Goal: Task Accomplishment & Management: Use online tool/utility

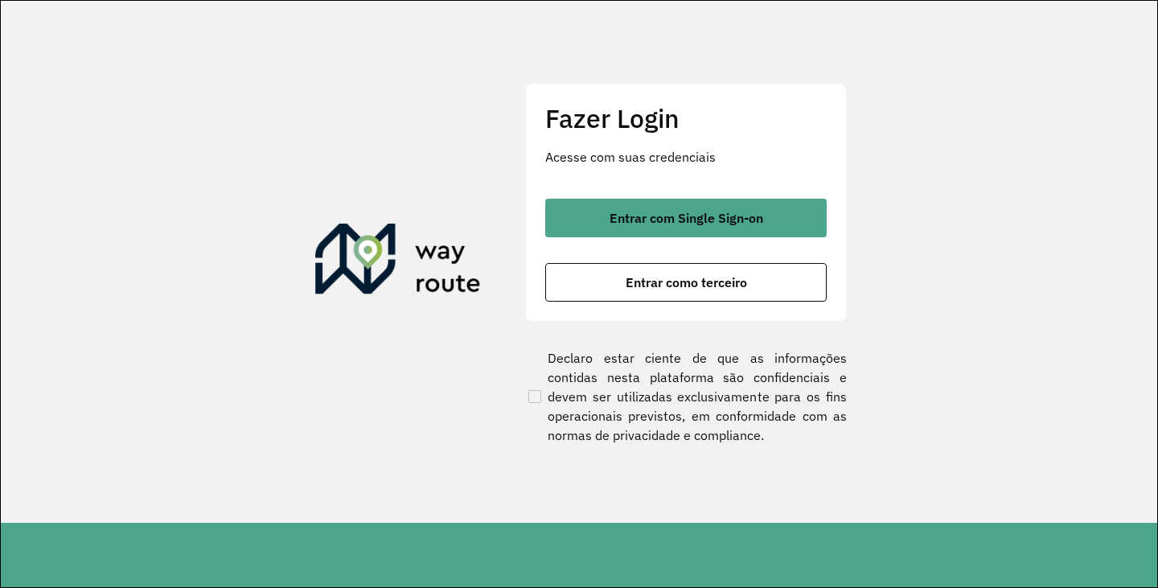
drag, startPoint x: 679, startPoint y: 283, endPoint x: 718, endPoint y: 319, distance: 52.9
click at [679, 282] on span "Entrar como terceiro" at bounding box center [685, 282] width 121 height 13
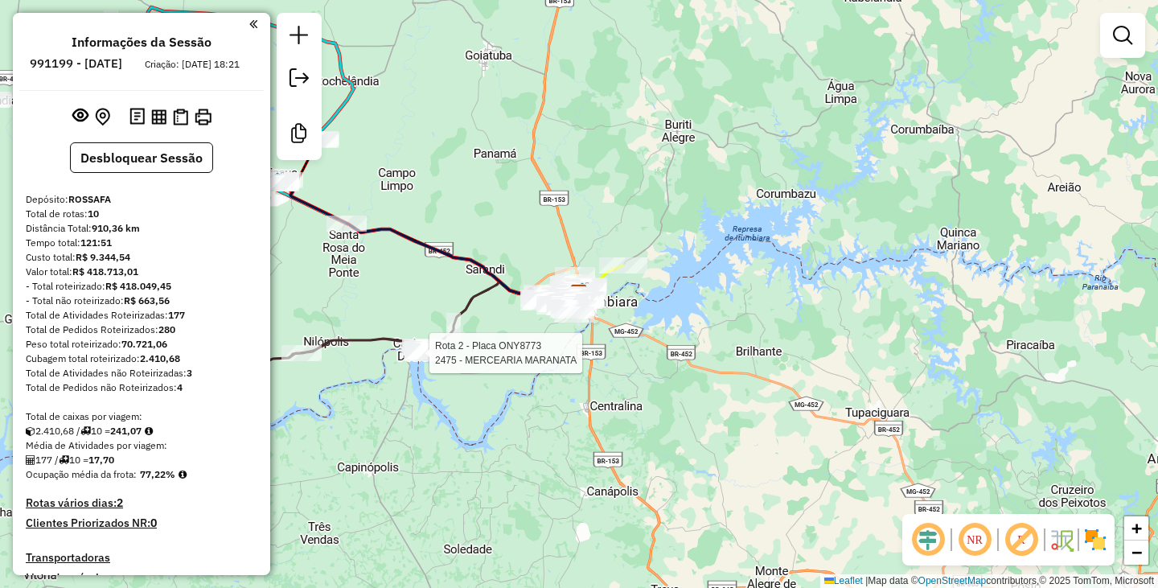
select select "**********"
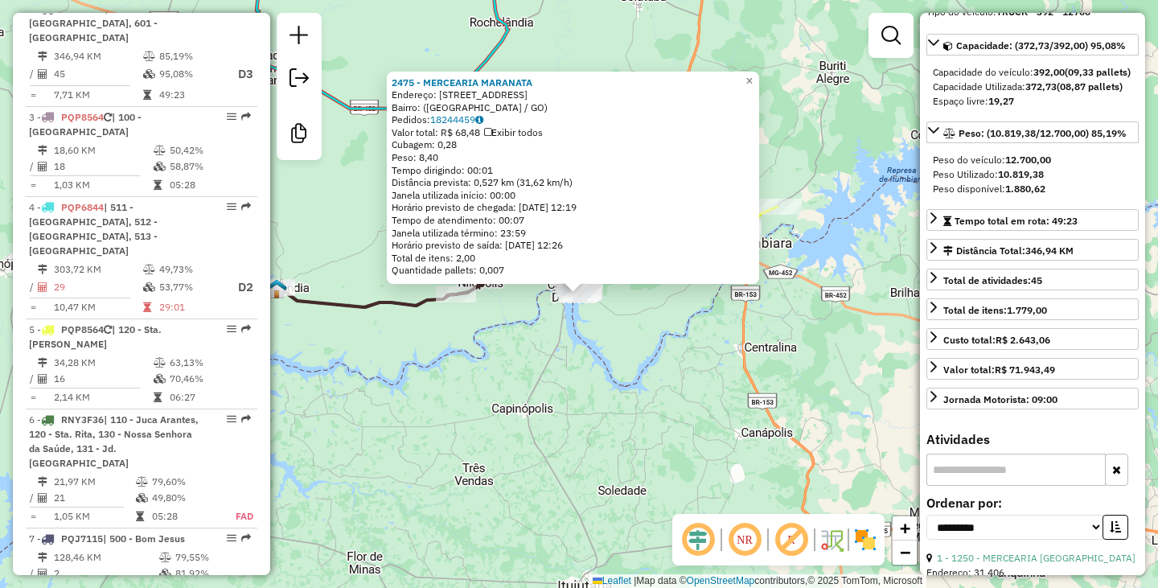
scroll to position [161, 0]
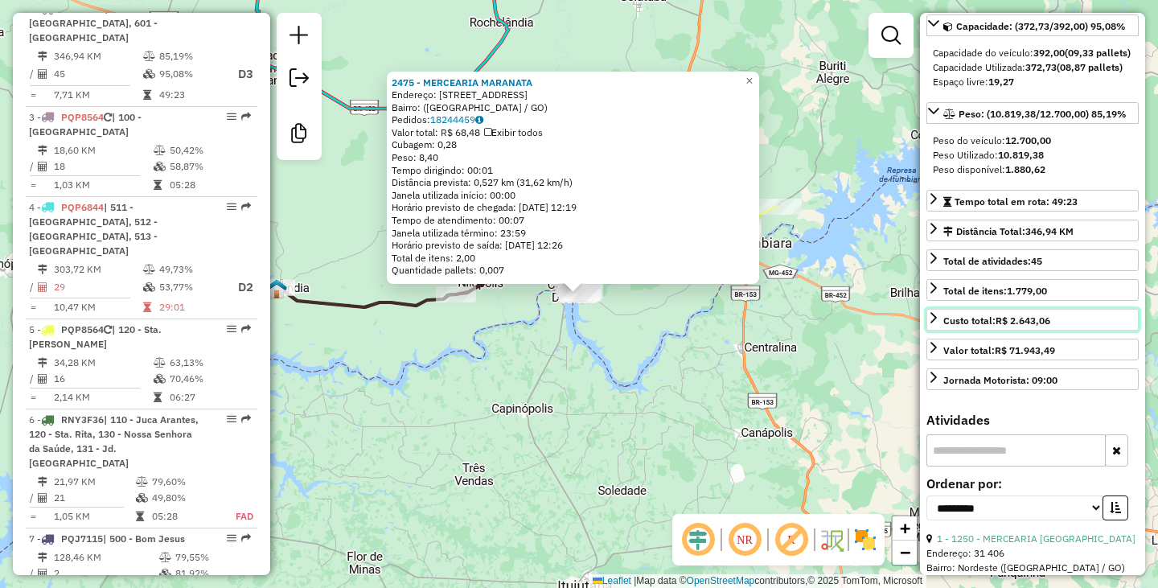
click at [937, 324] on icon at bounding box center [933, 317] width 13 height 13
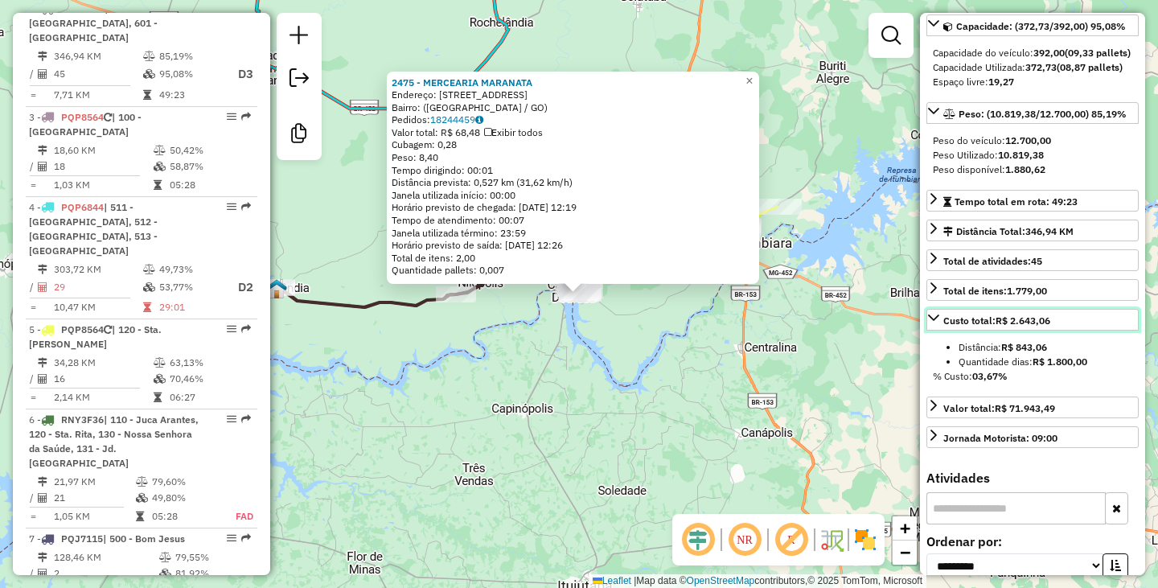
click at [938, 324] on icon at bounding box center [933, 317] width 13 height 13
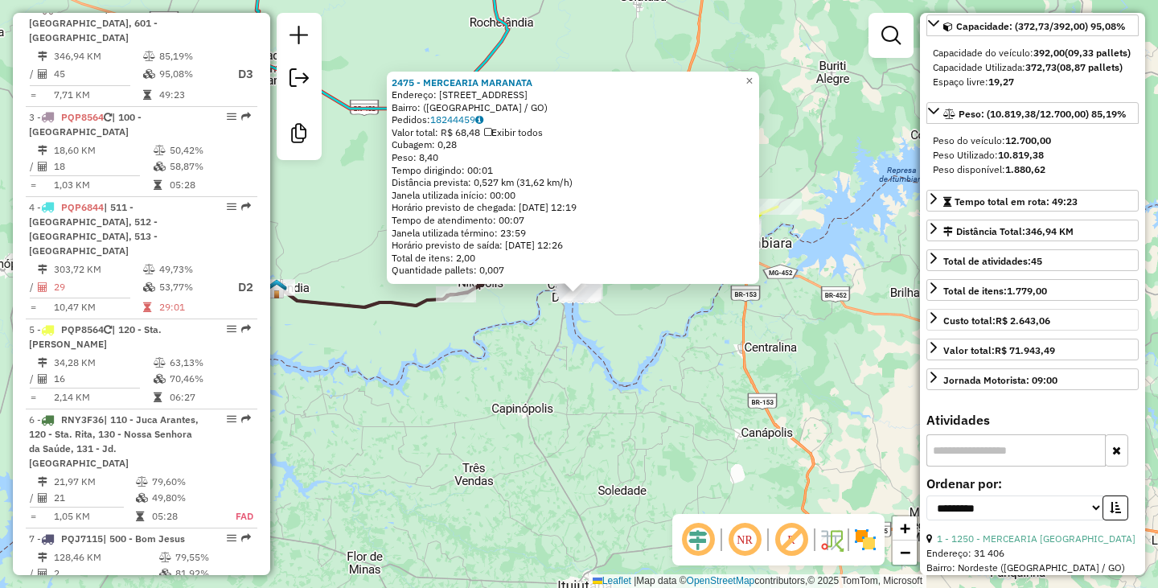
click at [781, 398] on div "2475 - MERCEARIA MARANATA Endereço: Rua Trinta, 229 Bairro: (Cachoeira Dourada …" at bounding box center [579, 294] width 1158 height 588
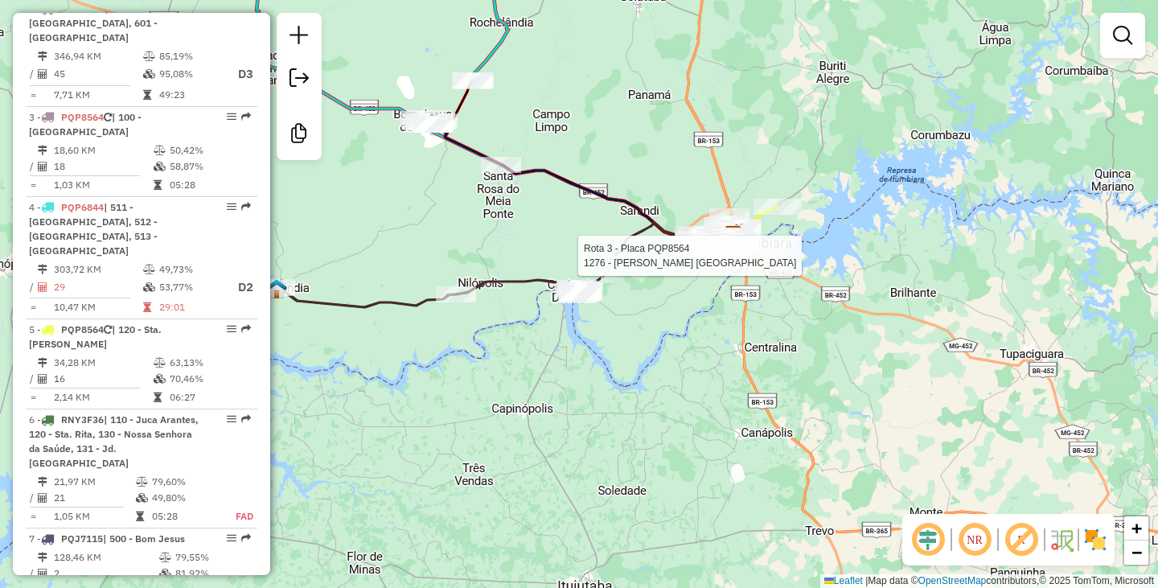
select select "**********"
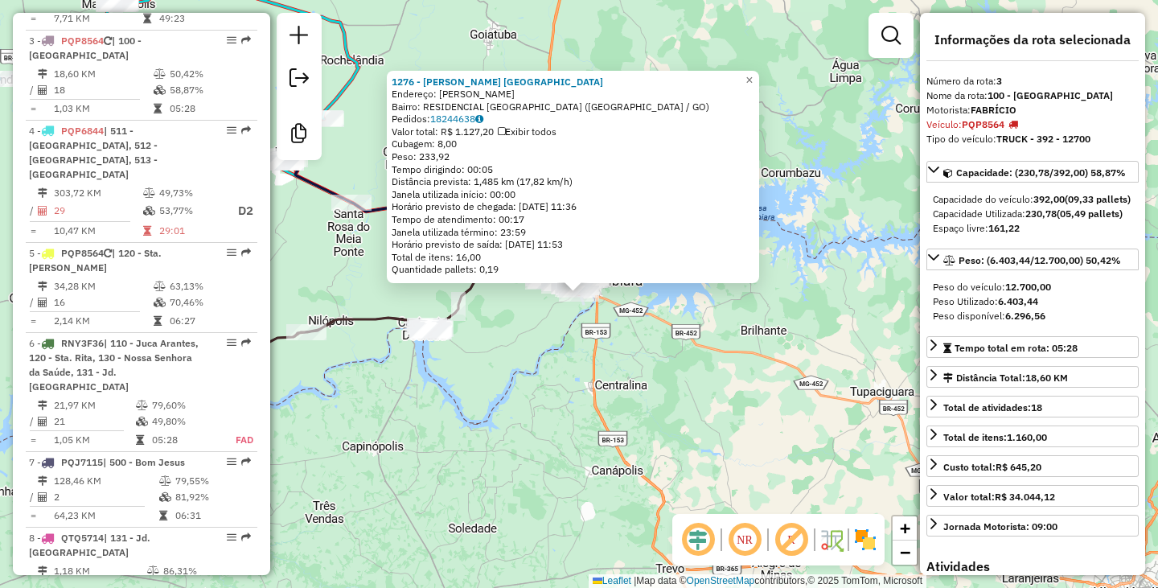
scroll to position [852, 0]
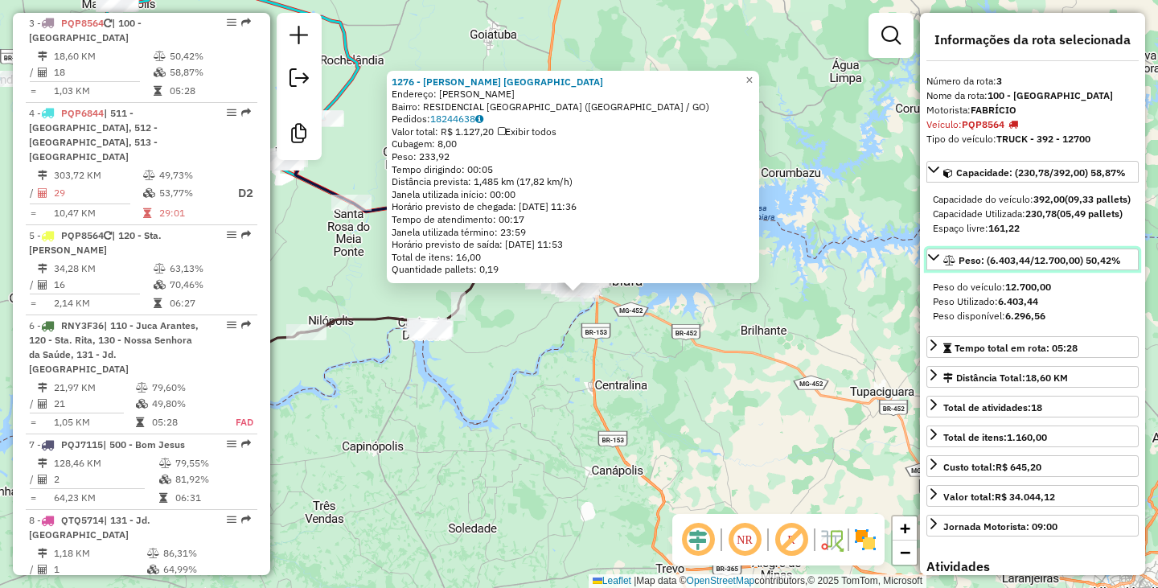
click at [933, 264] on icon at bounding box center [933, 257] width 13 height 13
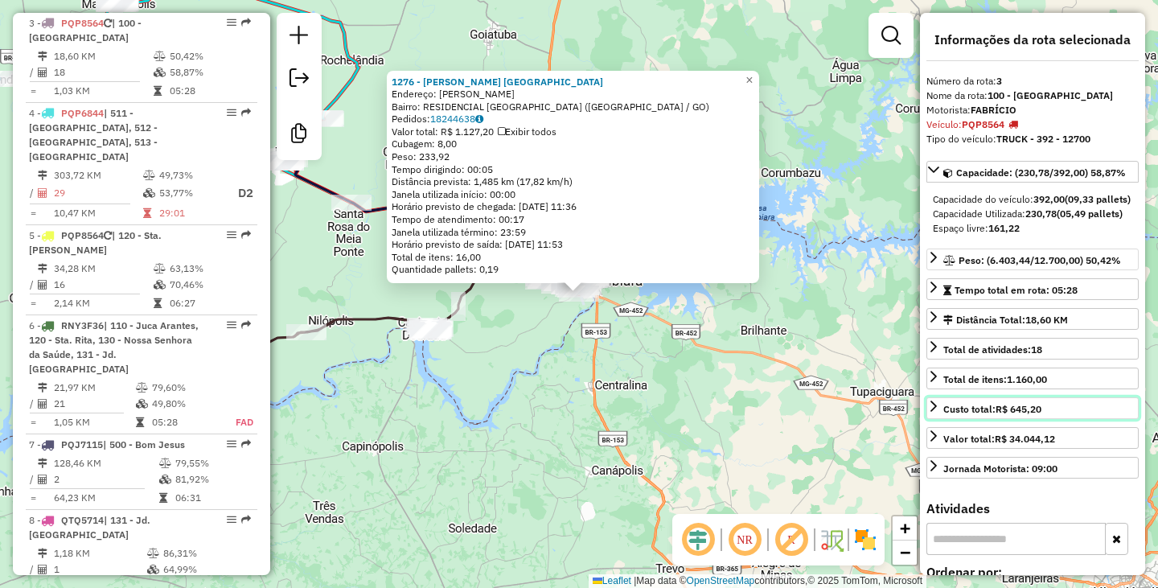
click at [929, 412] on icon at bounding box center [933, 406] width 13 height 13
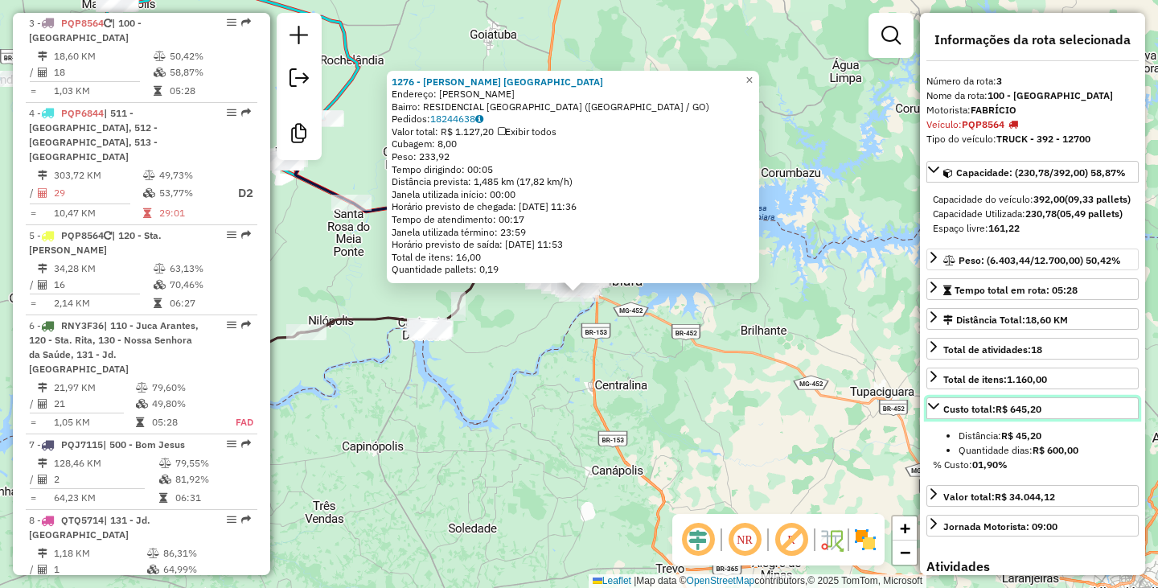
click at [929, 409] on icon at bounding box center [933, 406] width 11 height 6
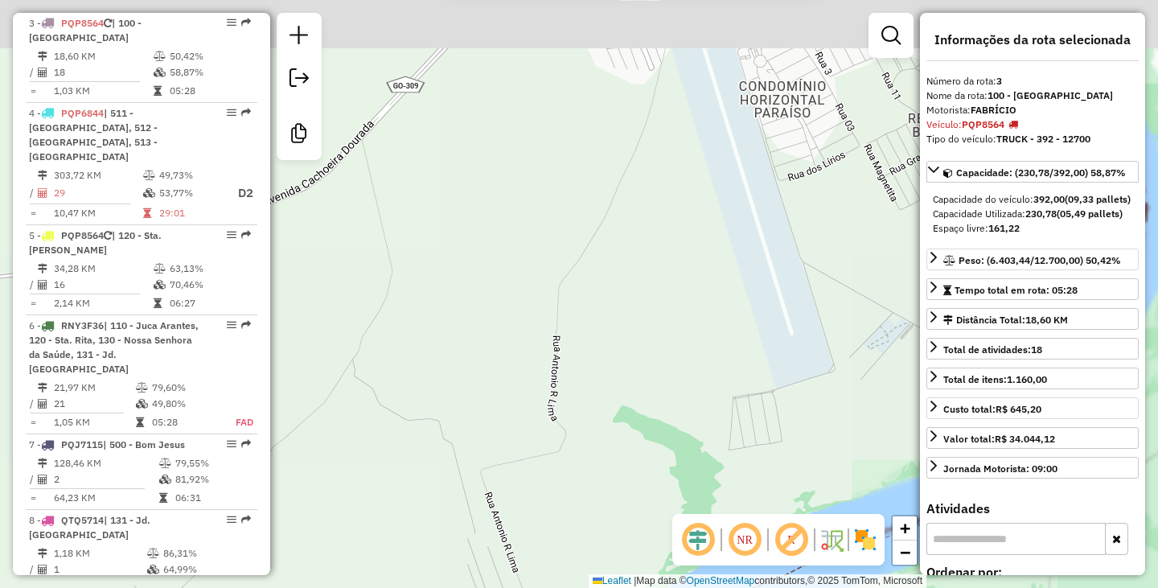
drag, startPoint x: 629, startPoint y: 139, endPoint x: 522, endPoint y: 380, distance: 263.8
click at [498, 443] on div "1276 - KIOSQUE B . BRASiLIA Endereço: OSCAR CLAUDINO DE OLIVEIRA SN Bairro: RES…" at bounding box center [579, 294] width 1158 height 588
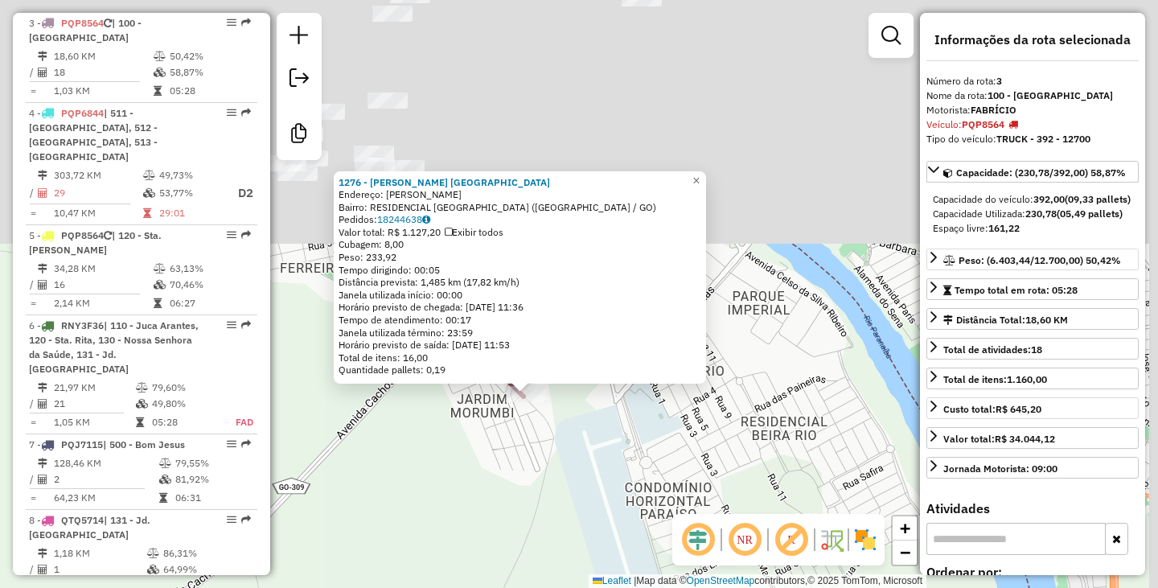
drag, startPoint x: 543, startPoint y: 413, endPoint x: 513, endPoint y: 506, distance: 98.1
click at [514, 506] on div "1276 - KIOSQUE B . BRASiLIA Endereço: OSCAR CLAUDINO DE OLIVEIRA SN Bairro: RES…" at bounding box center [579, 294] width 1158 height 588
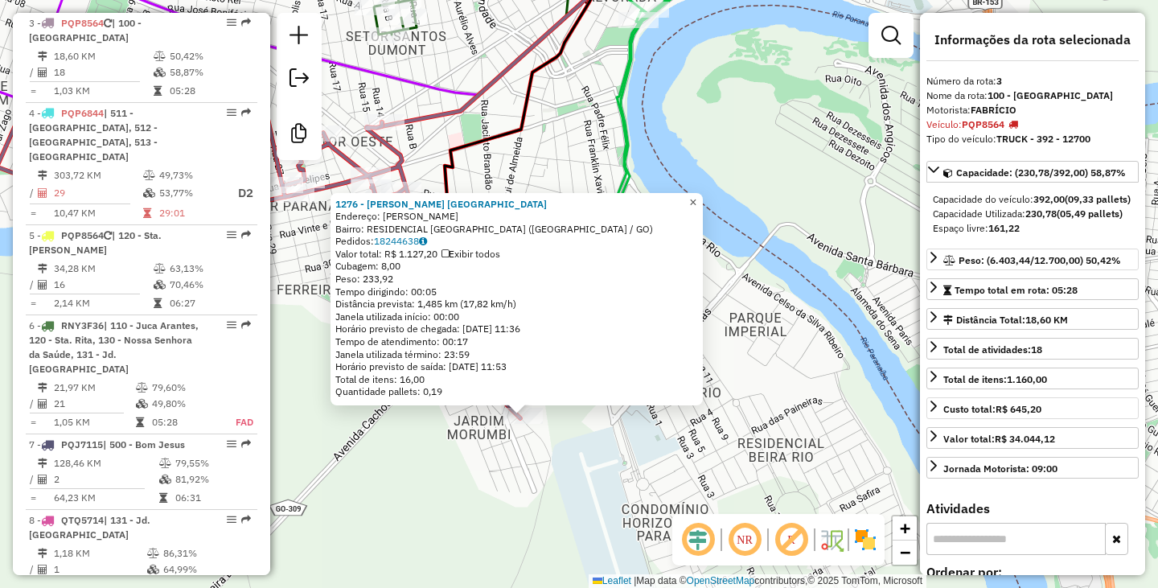
click at [696, 200] on span "×" at bounding box center [692, 202] width 7 height 14
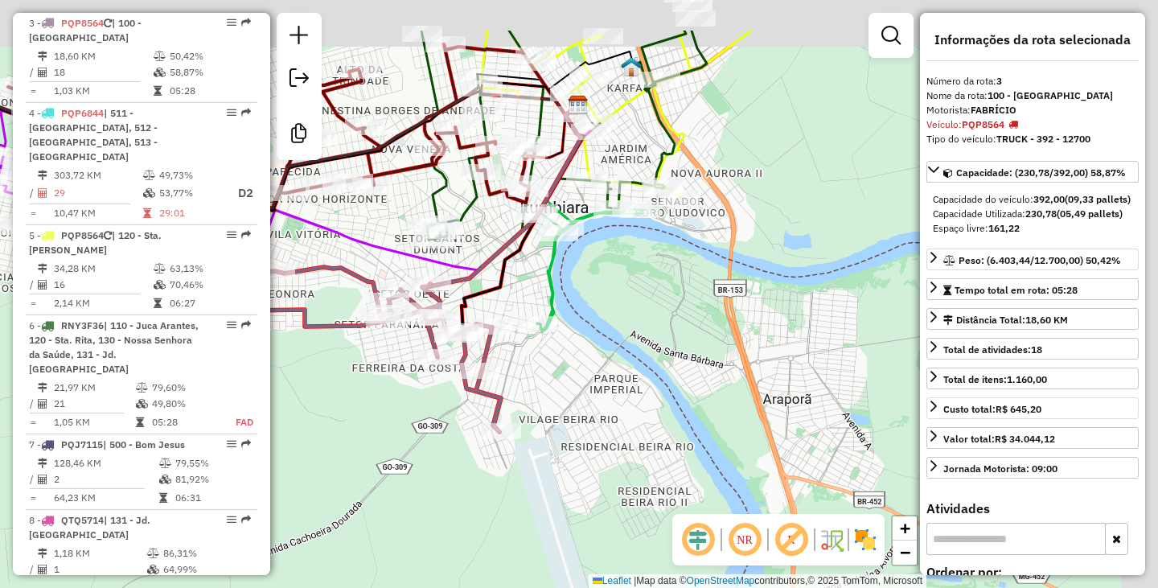
drag, startPoint x: 703, startPoint y: 178, endPoint x: 650, endPoint y: 285, distance: 119.4
click at [651, 285] on div "Janela de atendimento Grade de atendimento Capacidade Transportadoras Veículos …" at bounding box center [579, 294] width 1158 height 588
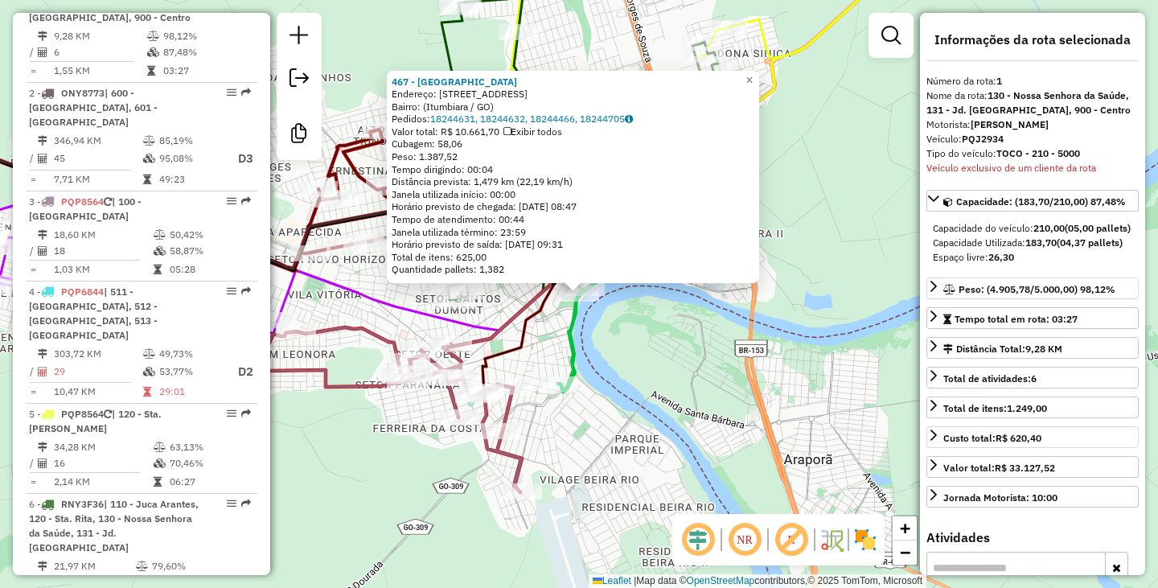
scroll to position [654, 0]
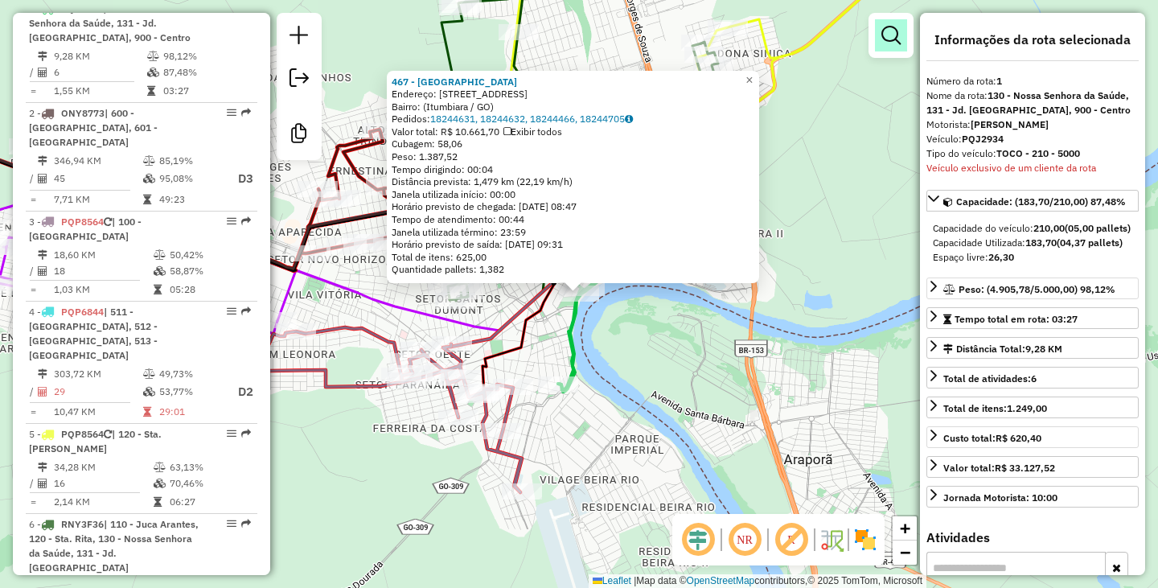
click at [887, 35] on em at bounding box center [890, 35] width 19 height 19
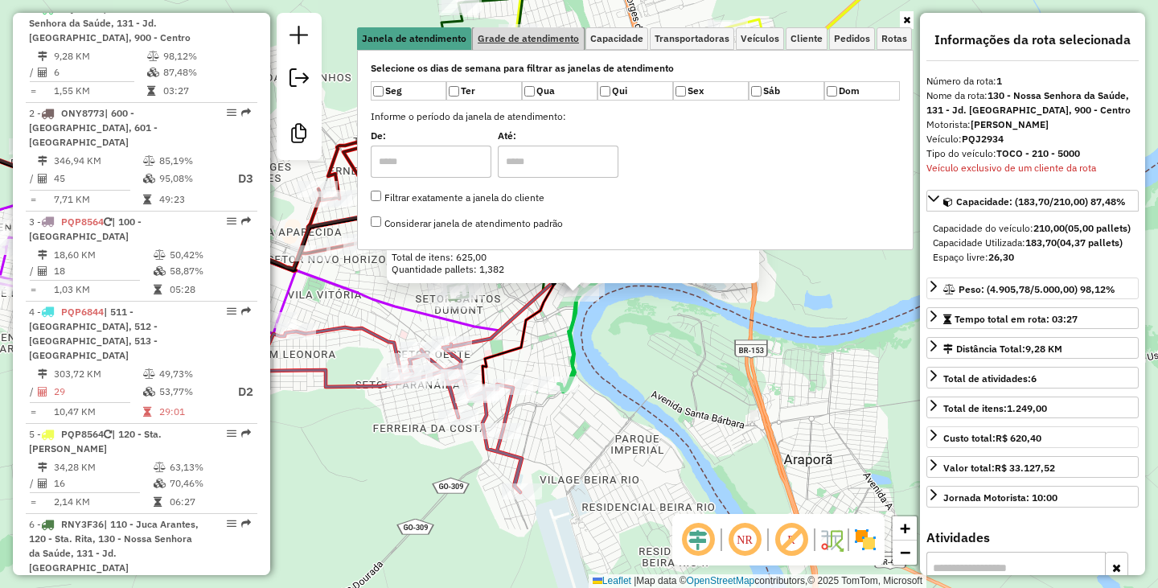
click at [515, 38] on span "Grade de atendimento" at bounding box center [528, 39] width 101 height 10
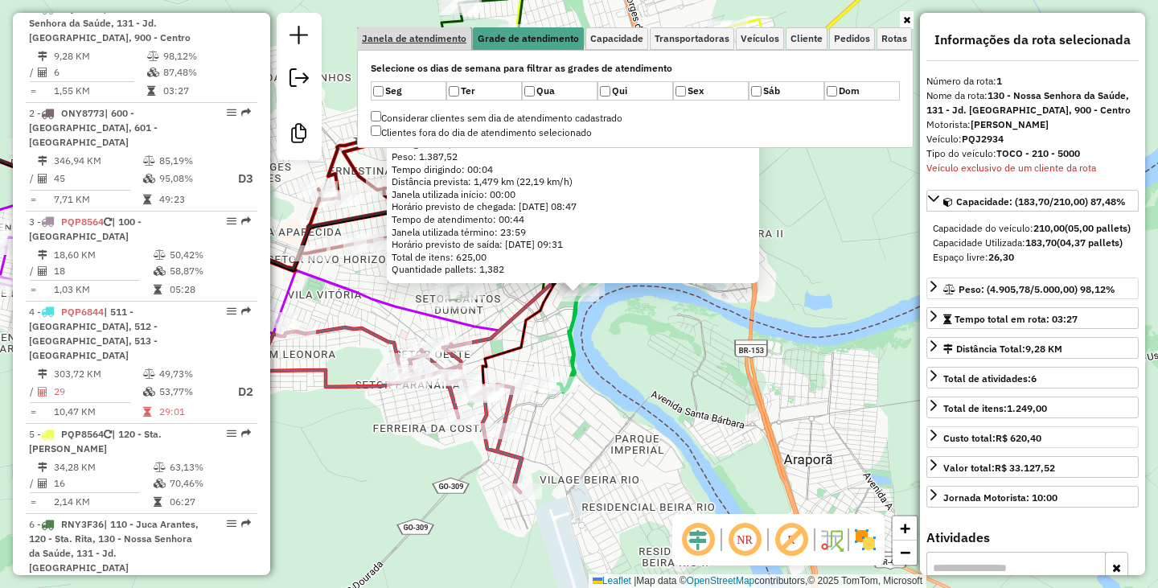
click at [447, 31] on link "Janela de atendimento" at bounding box center [414, 38] width 114 height 23
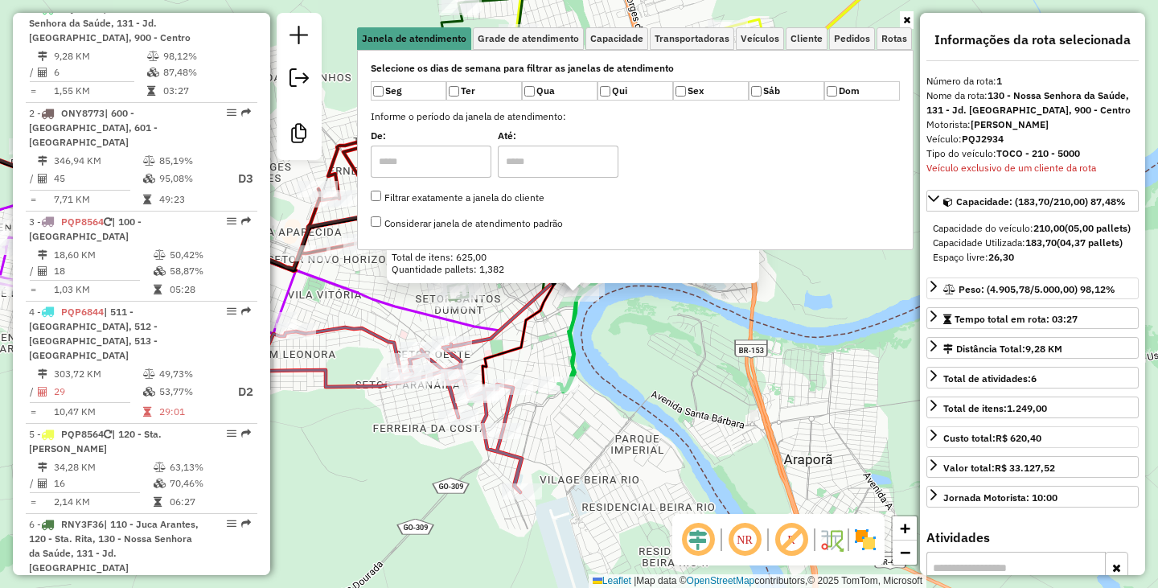
click at [761, 458] on div "467 - JIVAGOS Endereço: Avenida Paranoá, 10 Bairro: (Itumbiara / GO) Pedidos: 1…" at bounding box center [579, 294] width 1158 height 588
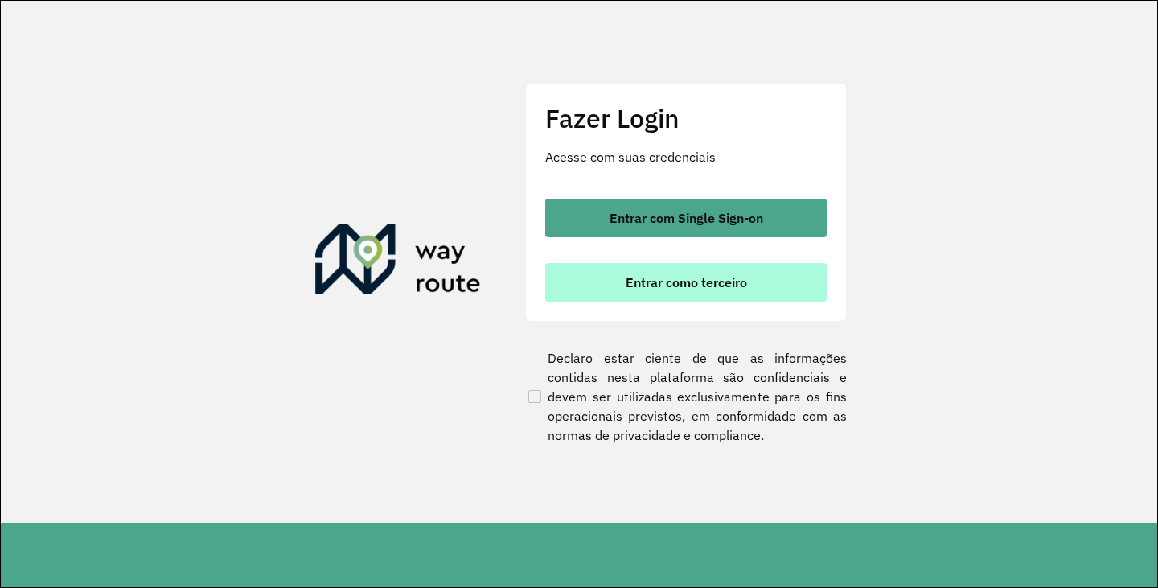
click at [646, 289] on span "Entrar como terceiro" at bounding box center [685, 282] width 121 height 13
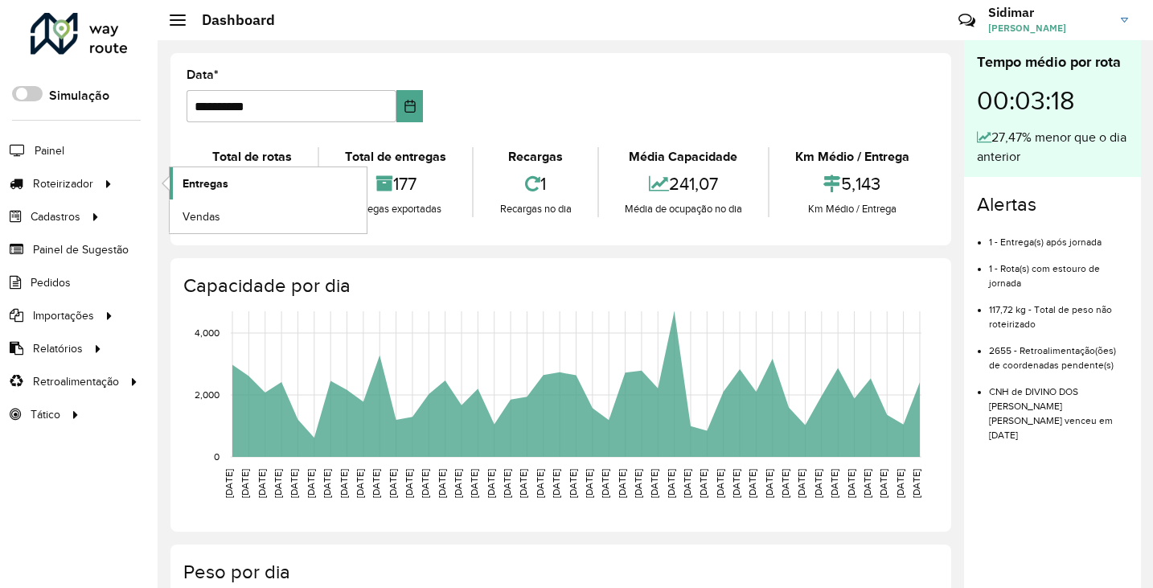
click at [199, 183] on span "Entregas" at bounding box center [205, 183] width 46 height 17
click at [211, 186] on span "Entregas" at bounding box center [205, 183] width 46 height 17
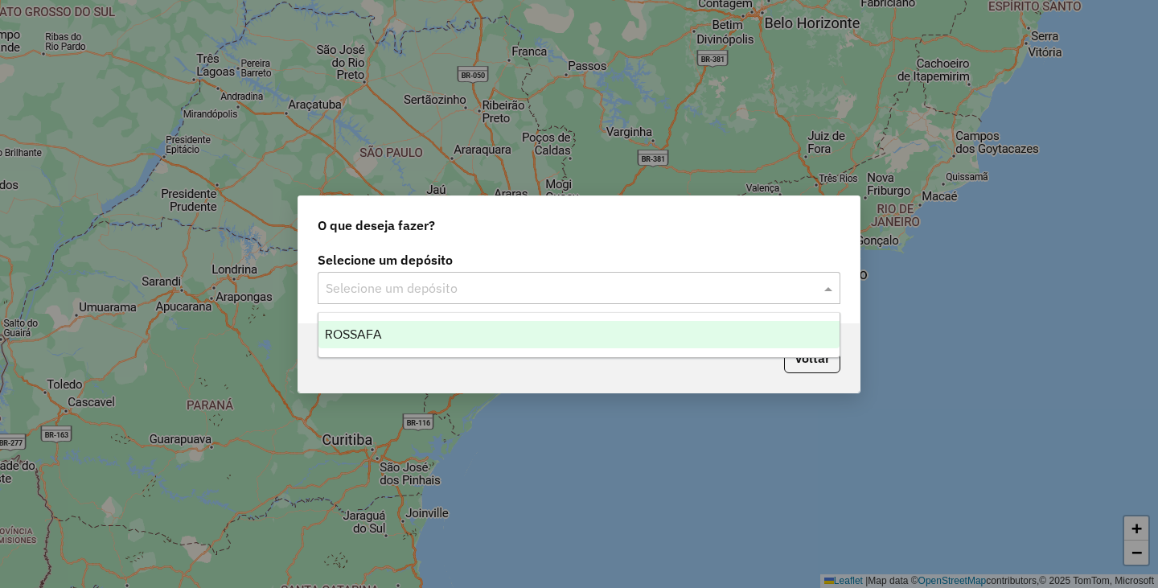
click at [544, 281] on input "text" at bounding box center [563, 288] width 474 height 19
click at [340, 329] on span "ROSSAFA" at bounding box center [353, 334] width 57 height 14
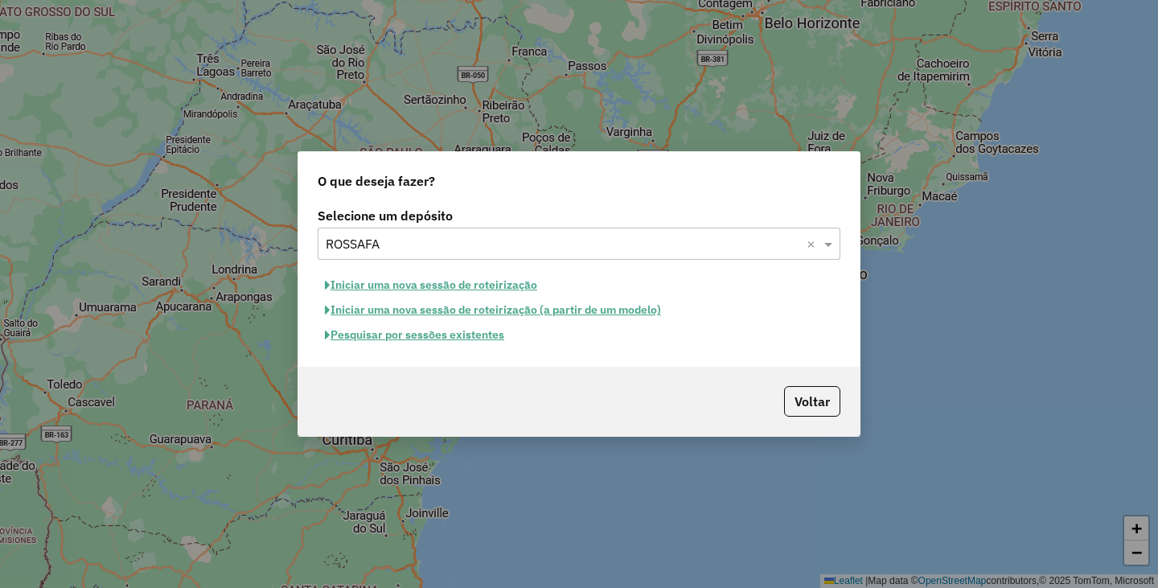
click at [681, 405] on div "Voltar" at bounding box center [578, 401] width 561 height 69
click at [818, 404] on button "Voltar" at bounding box center [812, 401] width 56 height 31
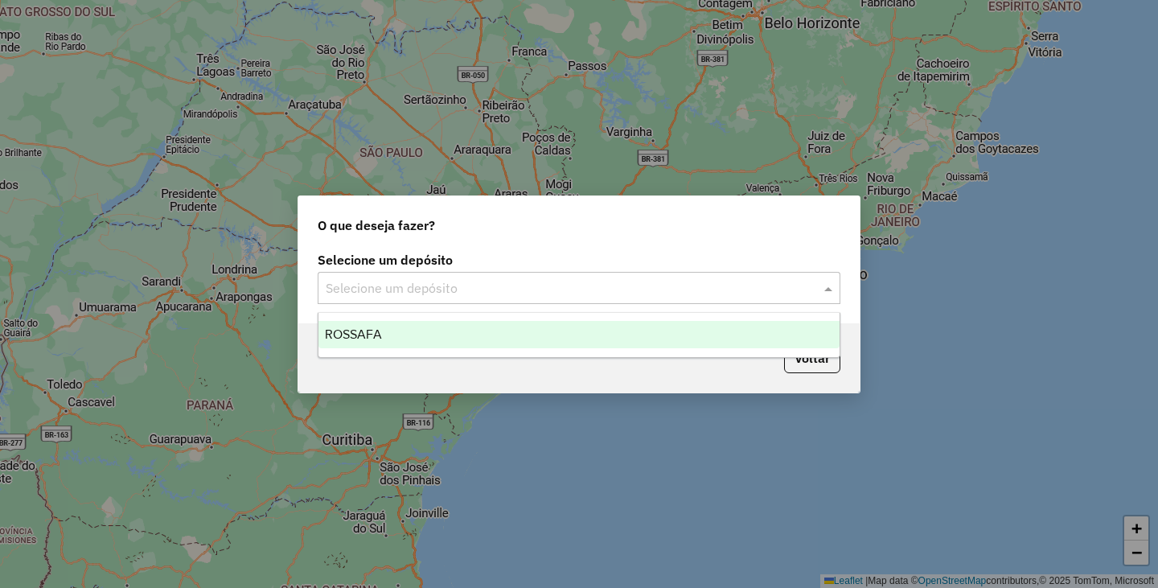
click at [417, 288] on input "text" at bounding box center [563, 288] width 474 height 19
click at [335, 328] on span "ROSSAFA" at bounding box center [353, 334] width 57 height 14
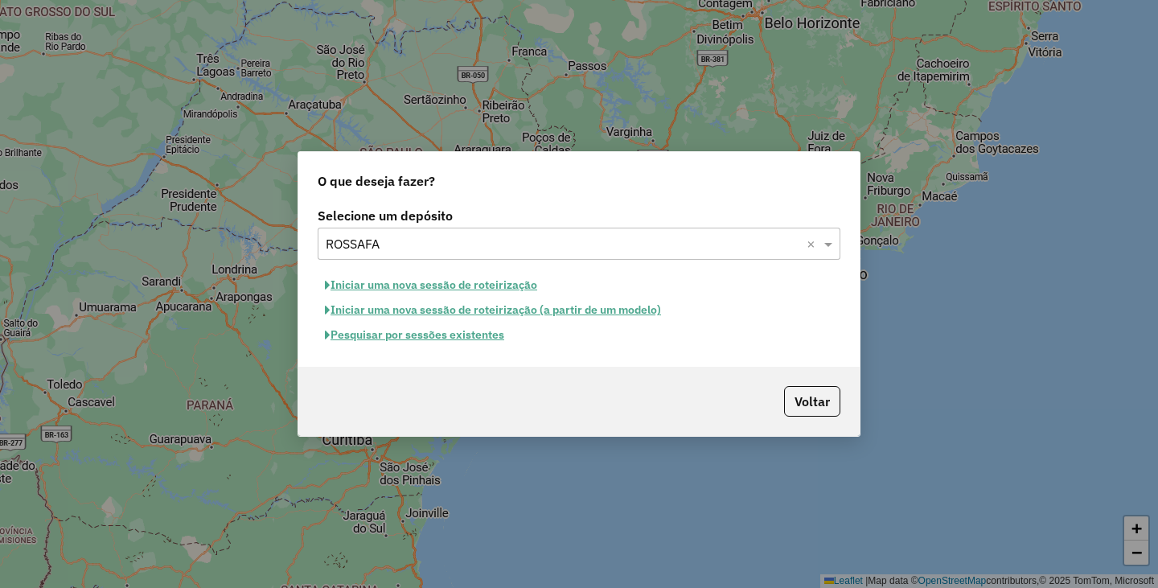
click at [425, 335] on button "Pesquisar por sessões existentes" at bounding box center [415, 334] width 194 height 25
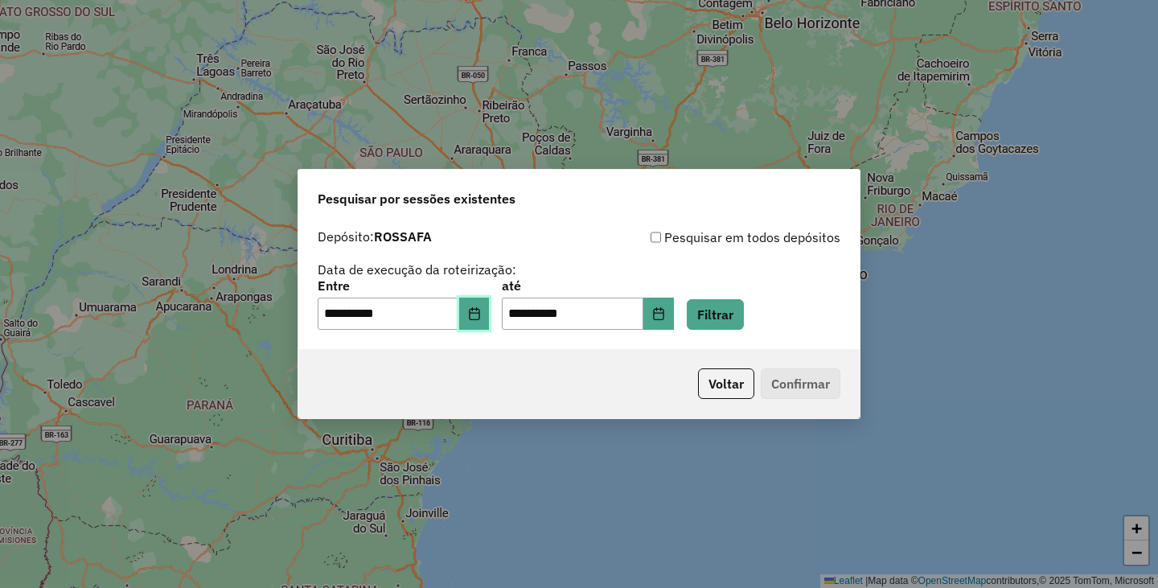
click at [490, 314] on button "Choose Date" at bounding box center [474, 313] width 31 height 32
click at [733, 320] on button "Filtrar" at bounding box center [715, 314] width 57 height 31
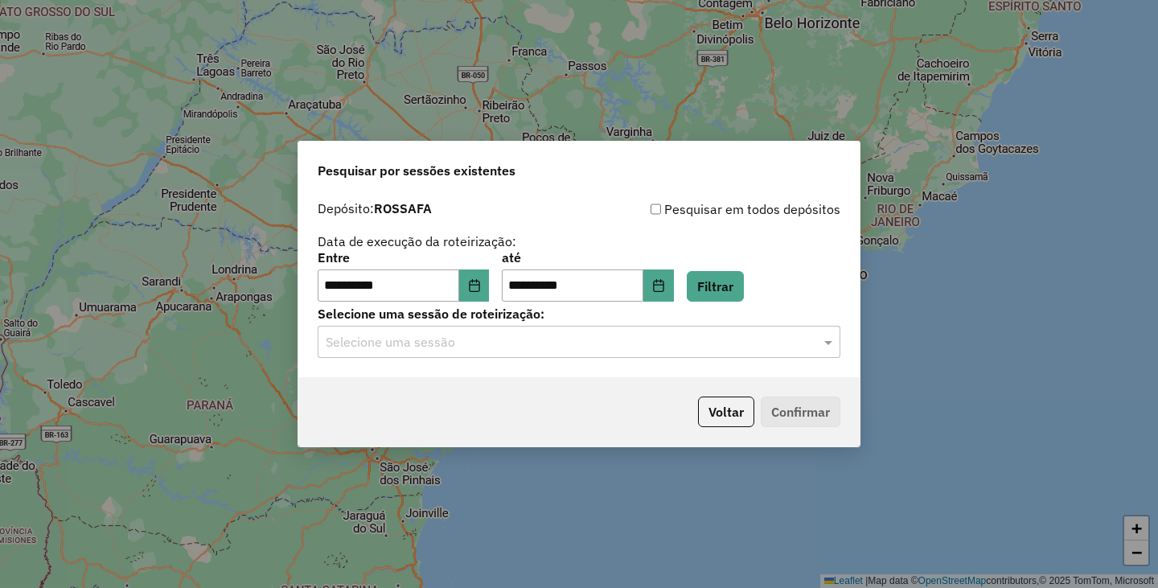
click at [586, 338] on input "text" at bounding box center [563, 342] width 474 height 19
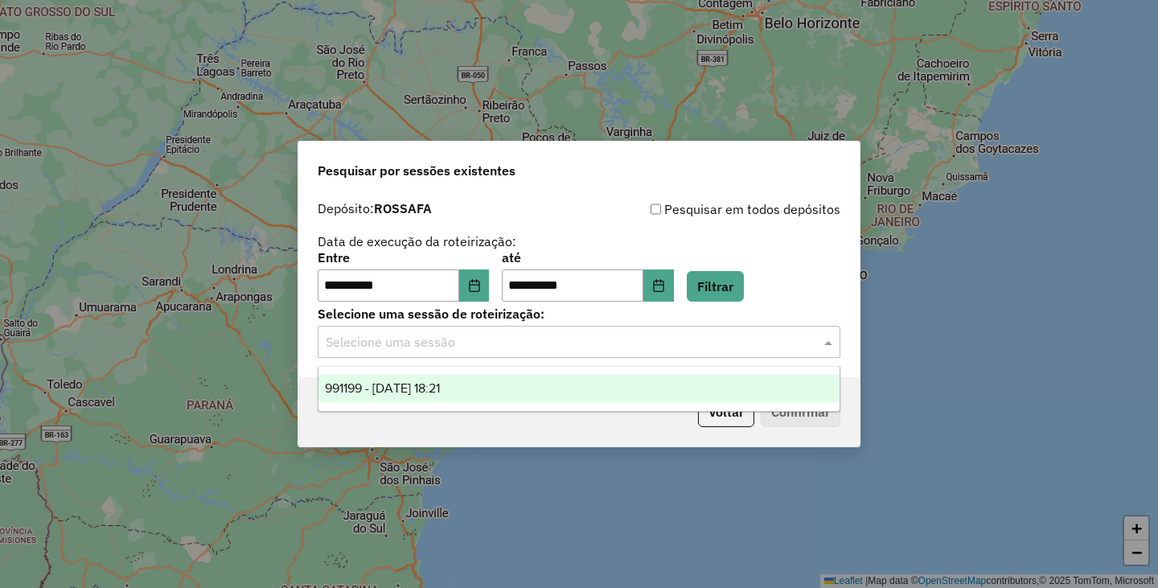
click at [506, 387] on div "991199 - 19/08/2025 18:21" at bounding box center [578, 388] width 521 height 27
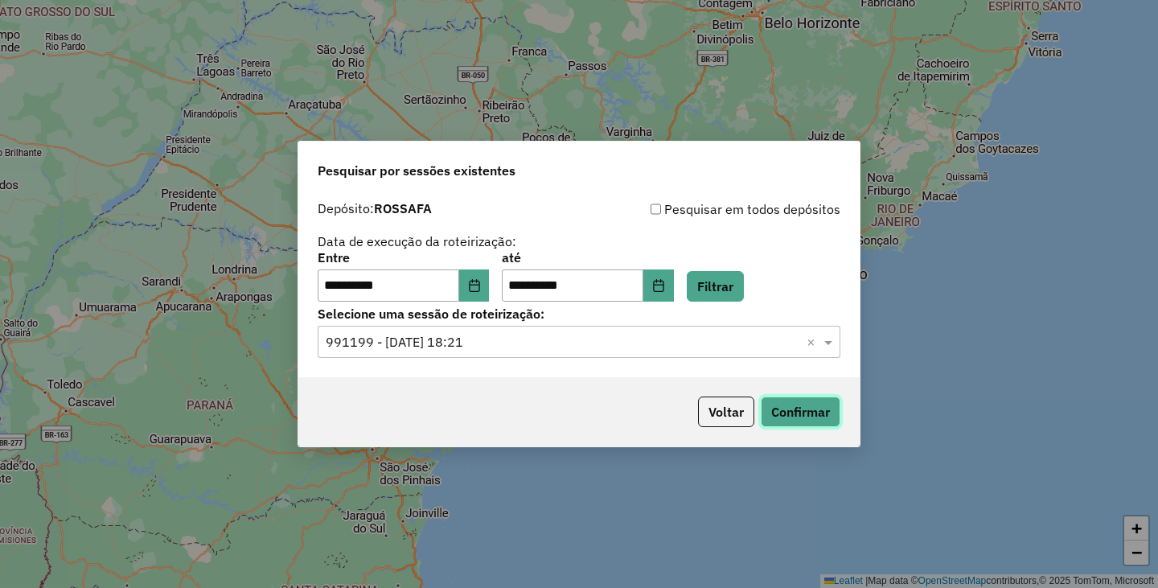
click at [827, 418] on button "Confirmar" at bounding box center [801, 411] width 80 height 31
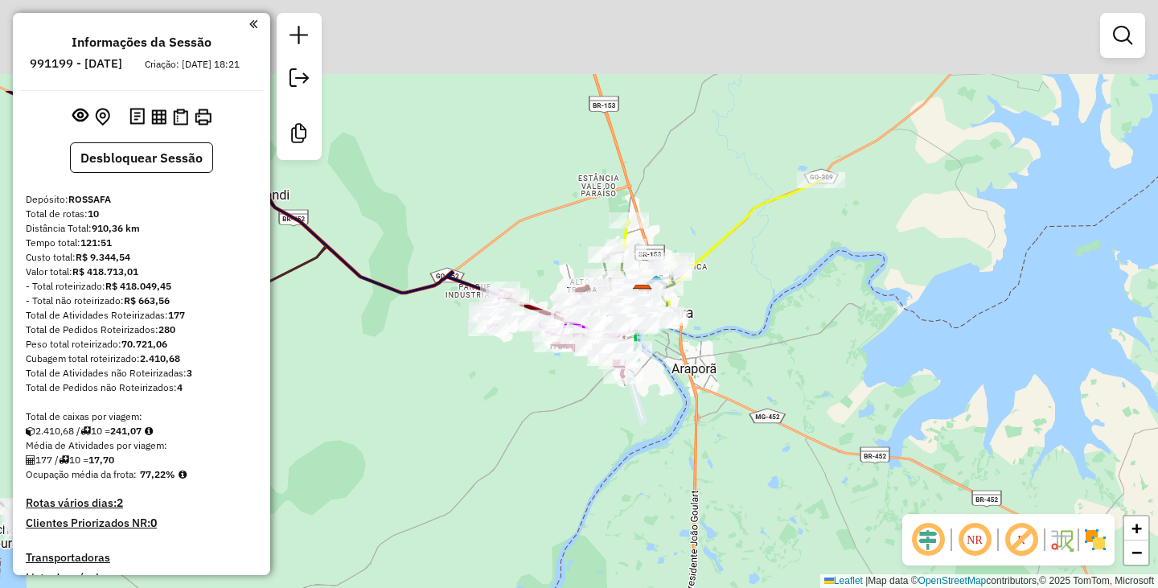
drag, startPoint x: 597, startPoint y: 257, endPoint x: 481, endPoint y: 435, distance: 212.1
click at [481, 435] on div "Janela de atendimento Grade de atendimento Capacidade Transportadoras Veículos …" at bounding box center [579, 294] width 1158 height 588
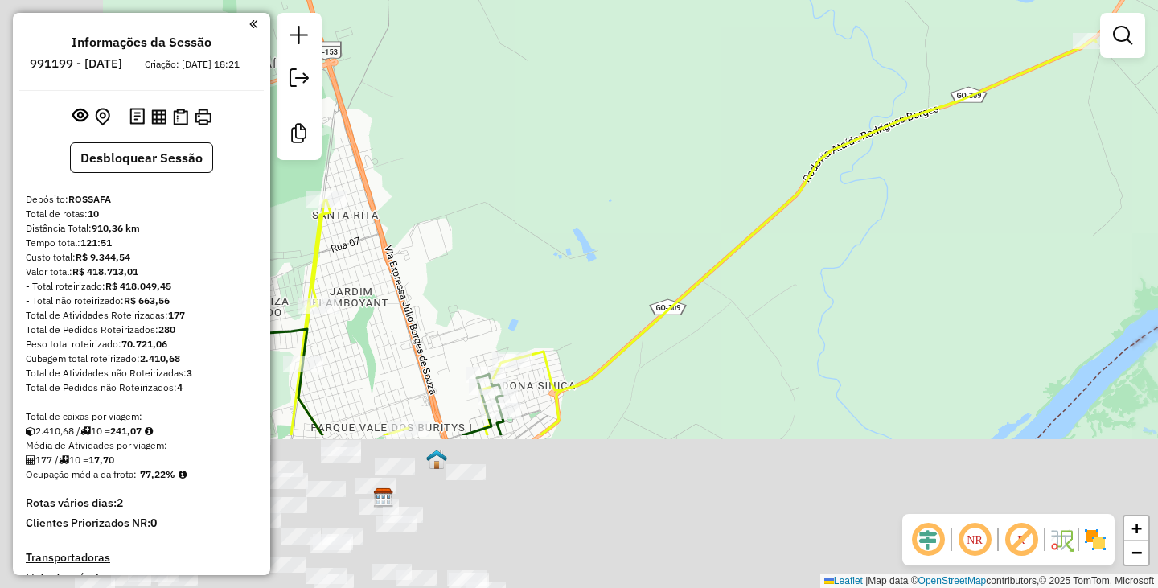
drag, startPoint x: 567, startPoint y: 407, endPoint x: 838, endPoint y: 121, distance: 394.6
click at [838, 121] on div "Janela de atendimento Grade de atendimento Capacidade Transportadoras Veículos …" at bounding box center [579, 294] width 1158 height 588
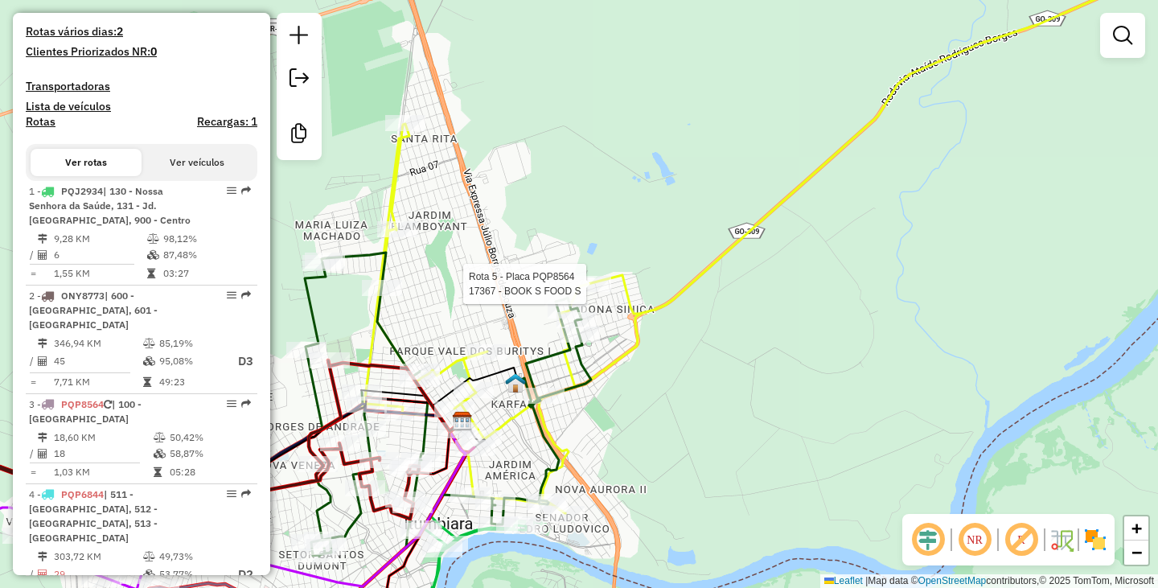
select select "**********"
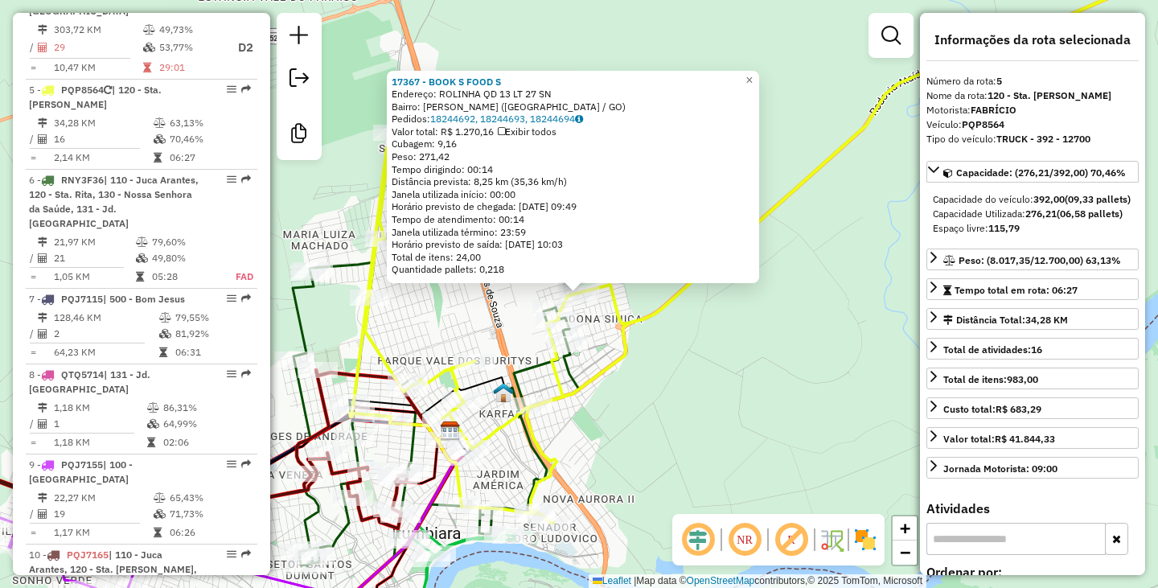
scroll to position [1050, 0]
